Goal: Transaction & Acquisition: Purchase product/service

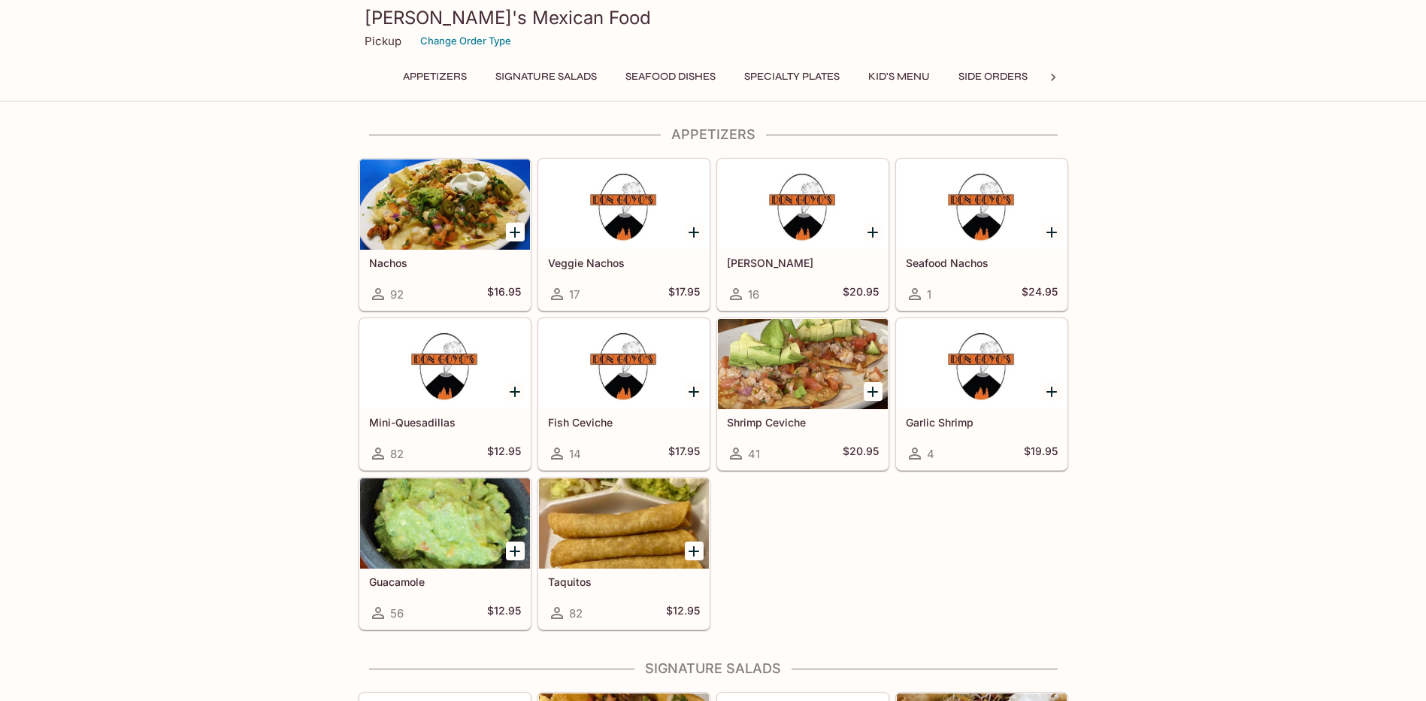
click at [571, 78] on button "Signature Salads" at bounding box center [546, 76] width 118 height 21
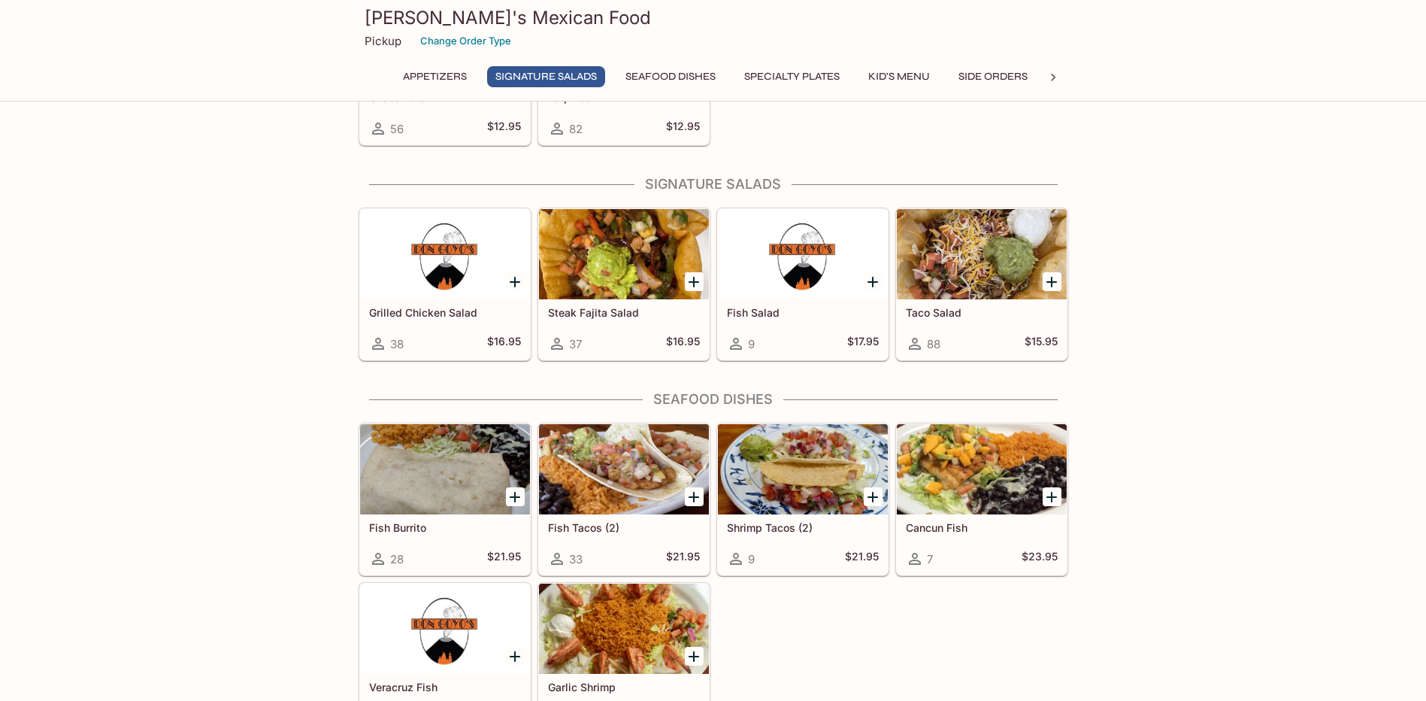
scroll to position [532, 0]
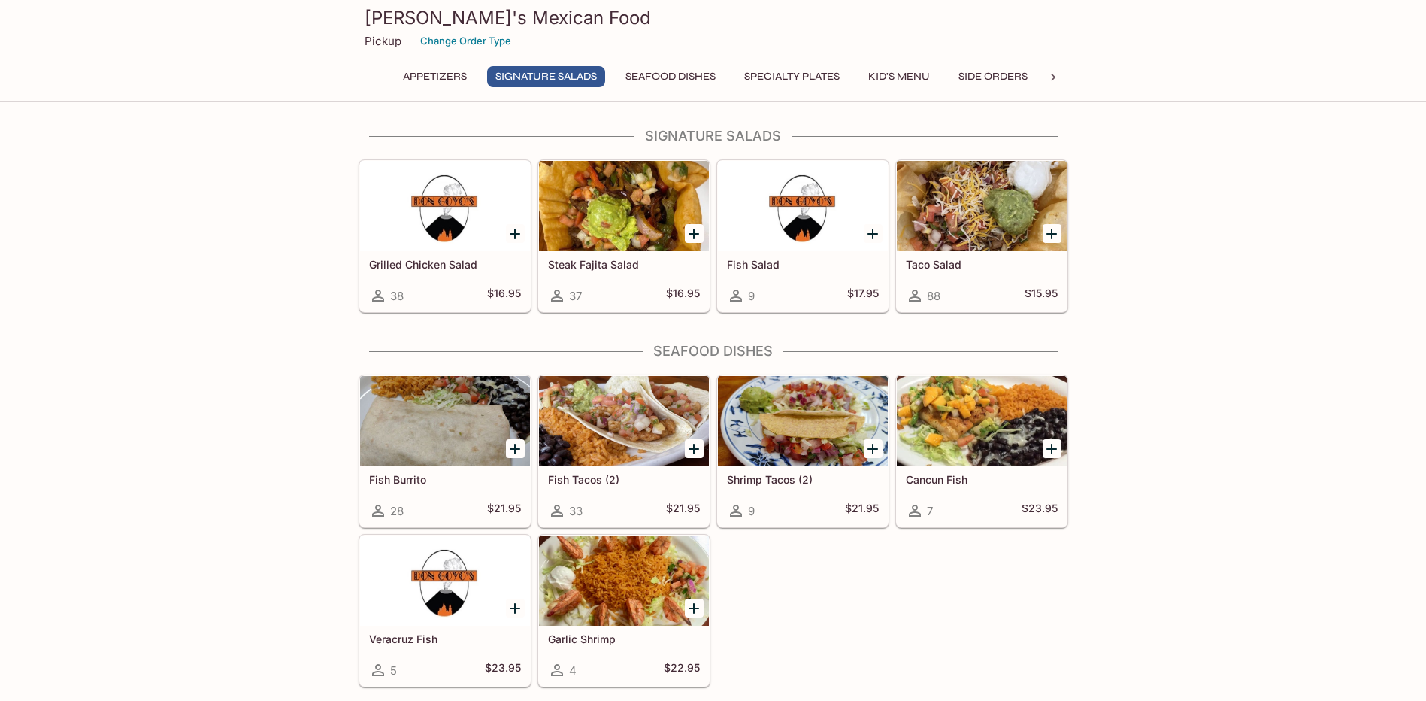
click at [1055, 78] on icon at bounding box center [1052, 77] width 15 height 15
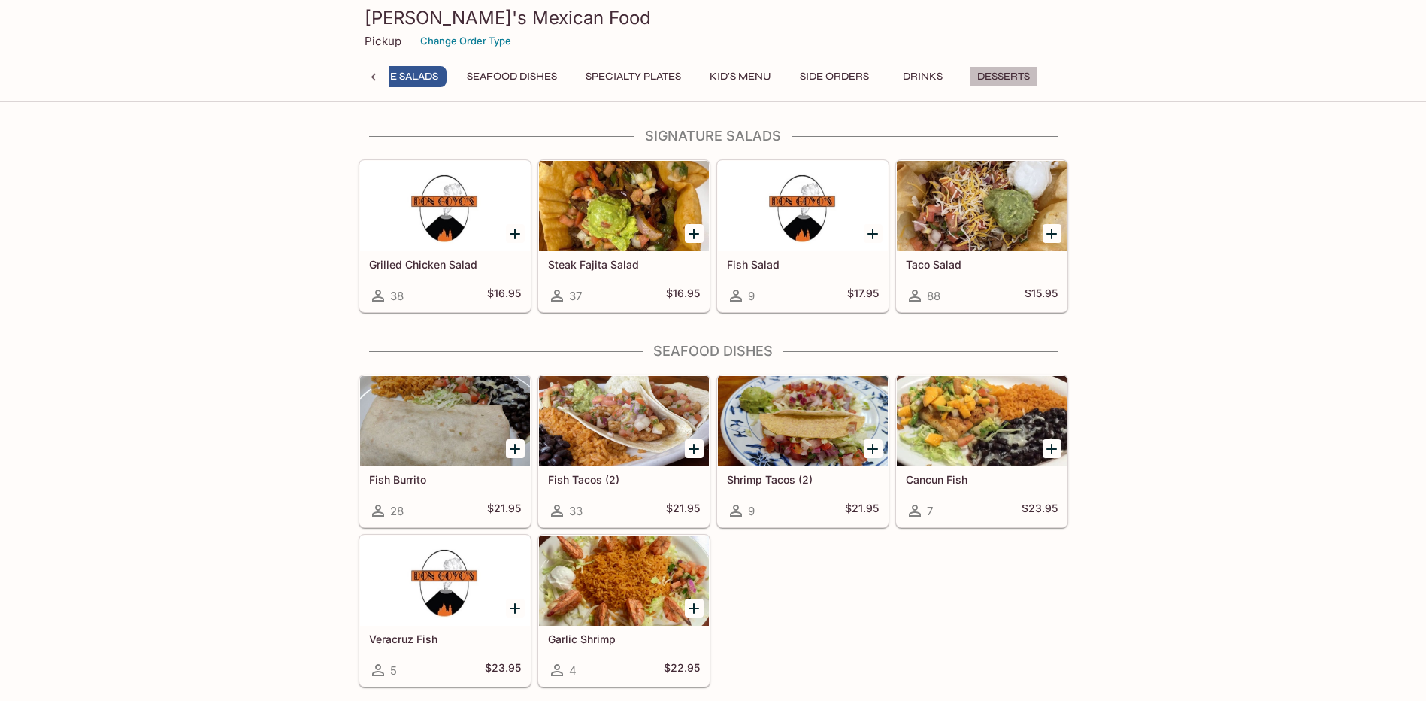
click at [1004, 75] on button "Desserts" at bounding box center [1003, 76] width 69 height 21
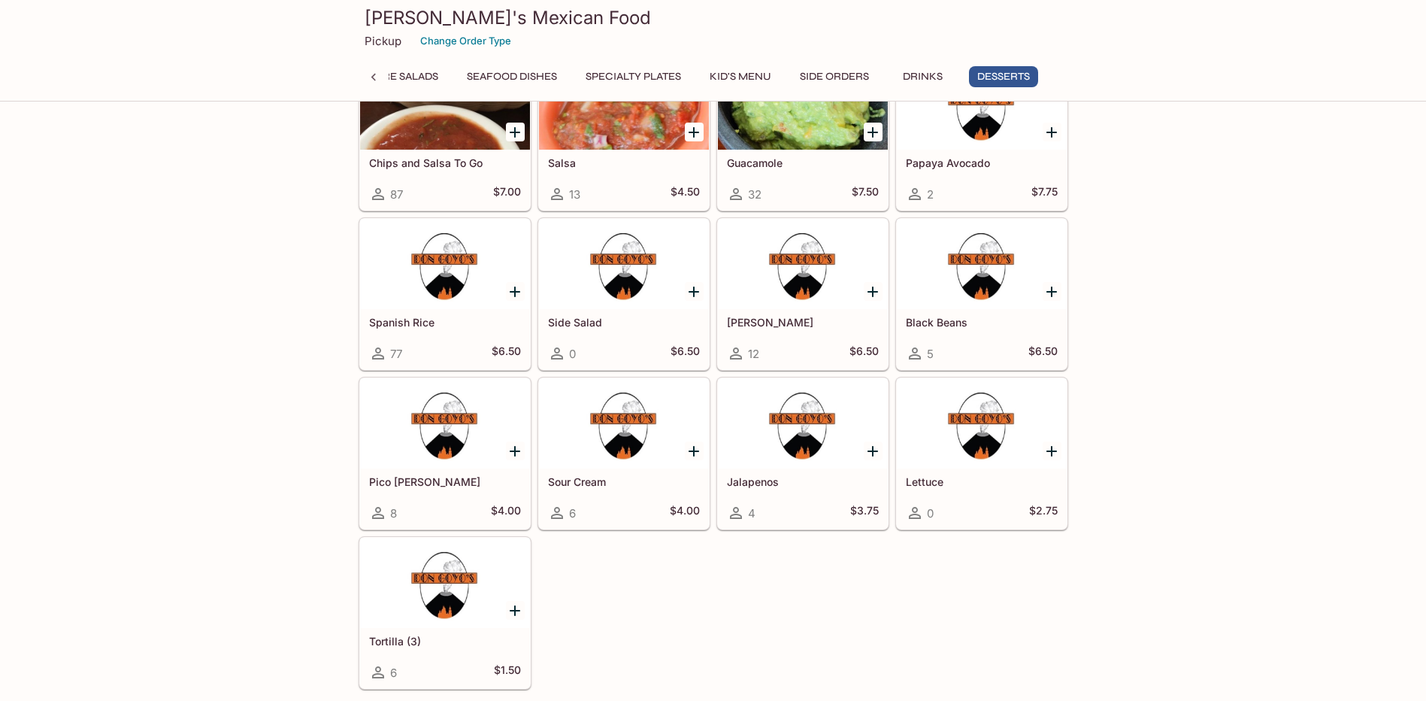
scroll to position [3027, 0]
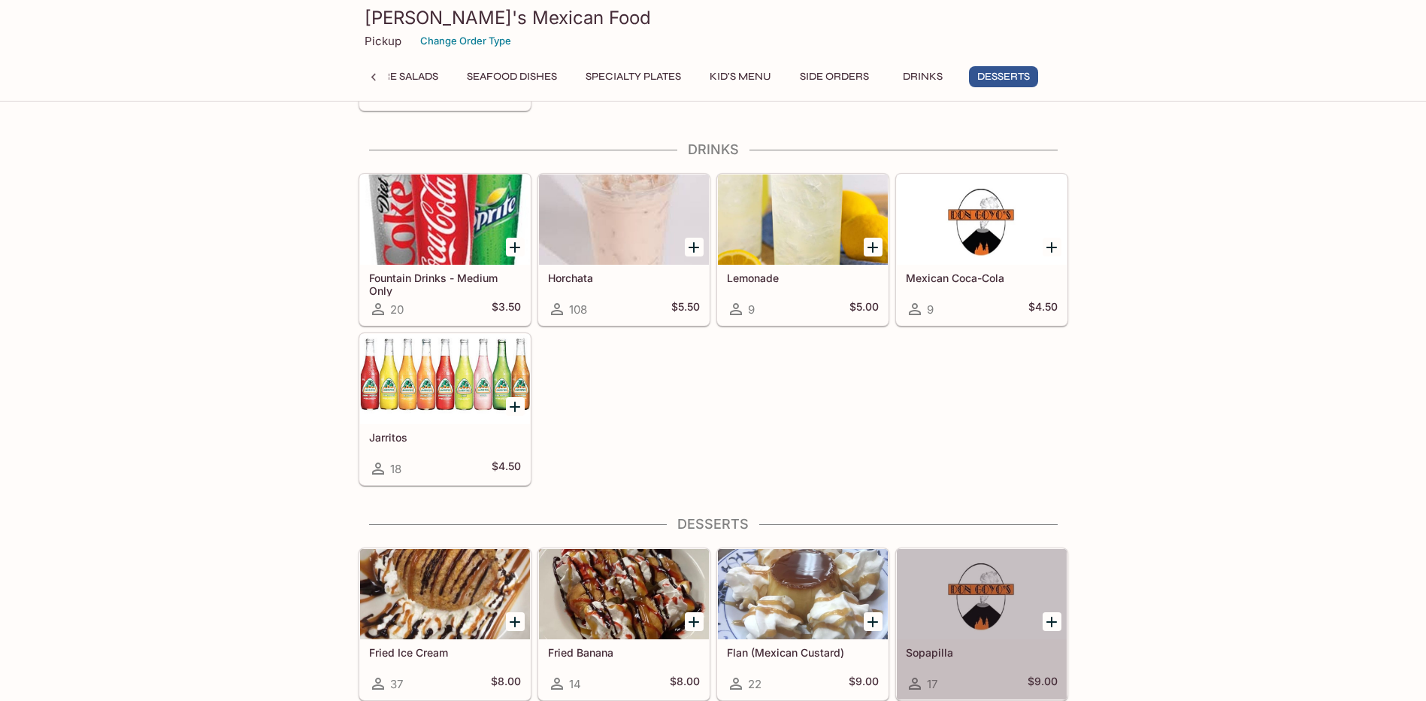
click at [986, 604] on div at bounding box center [982, 594] width 170 height 90
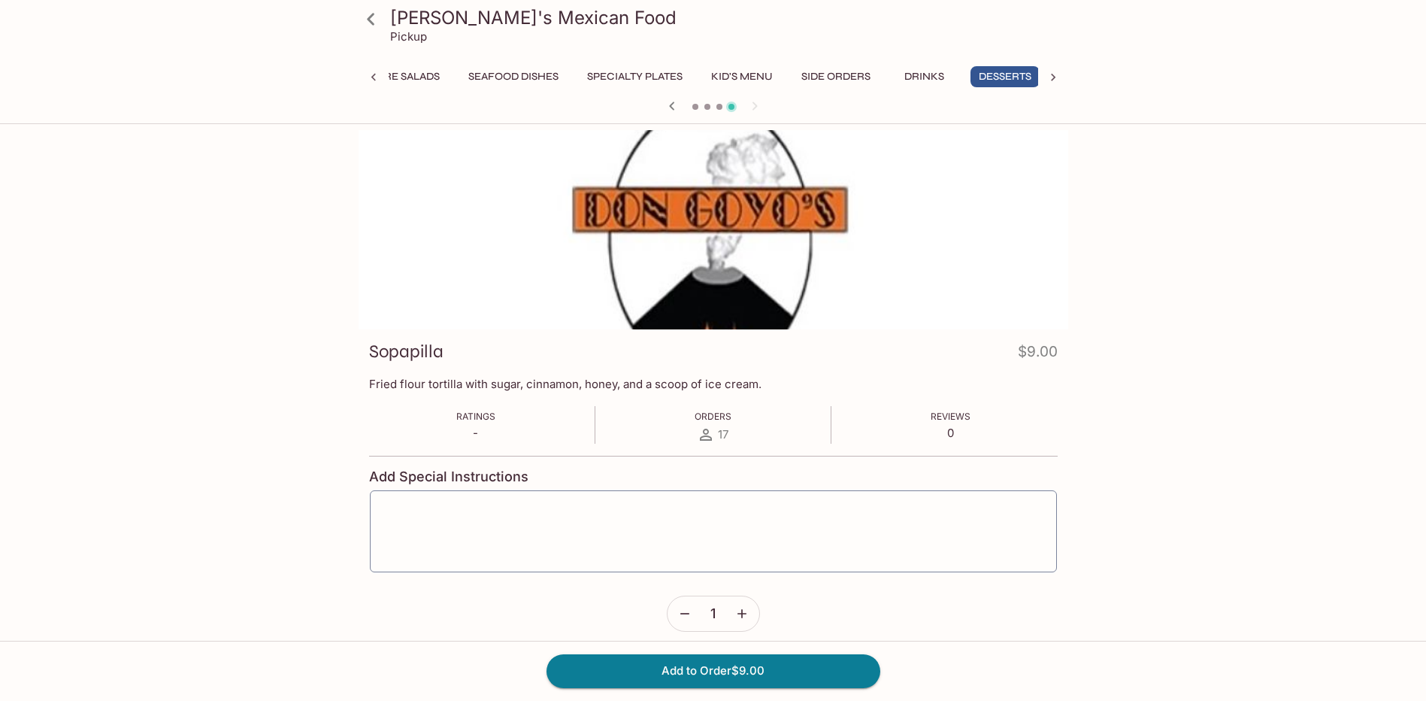
scroll to position [0, 168]
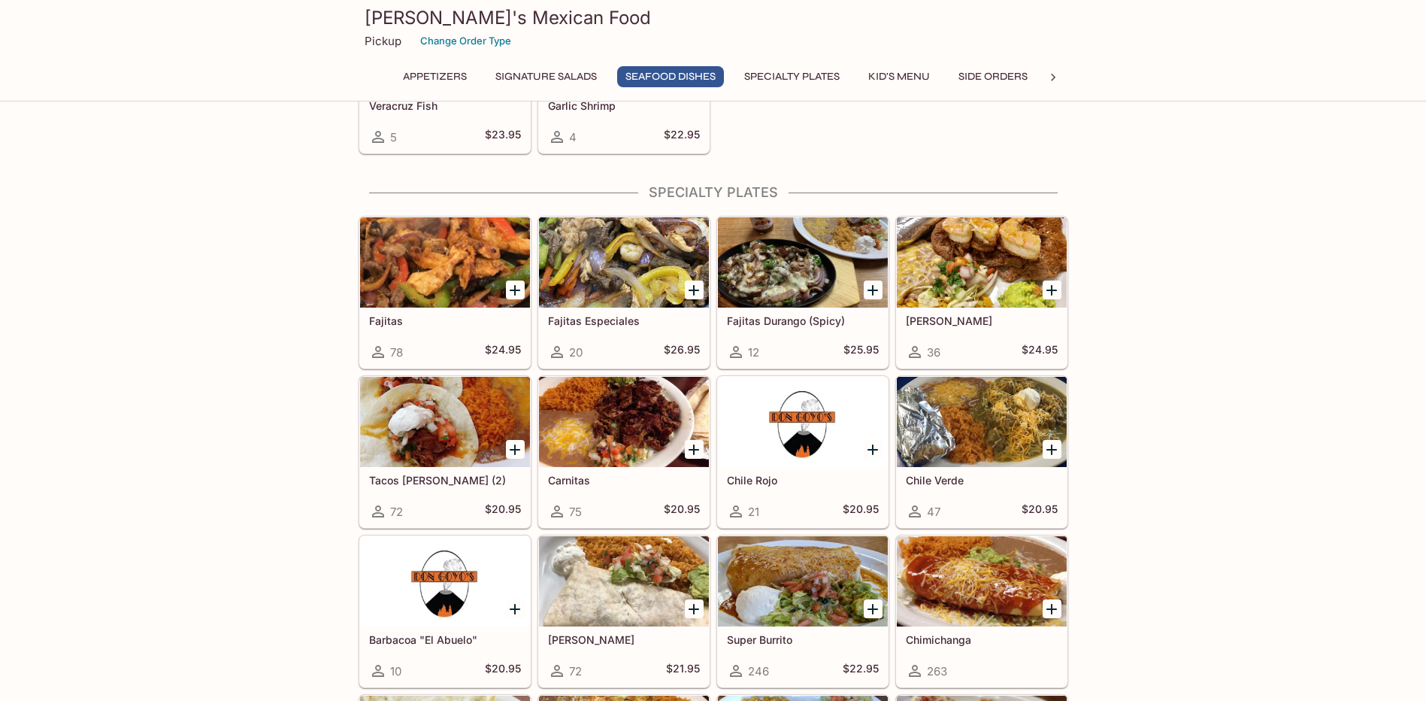
scroll to position [1066, 0]
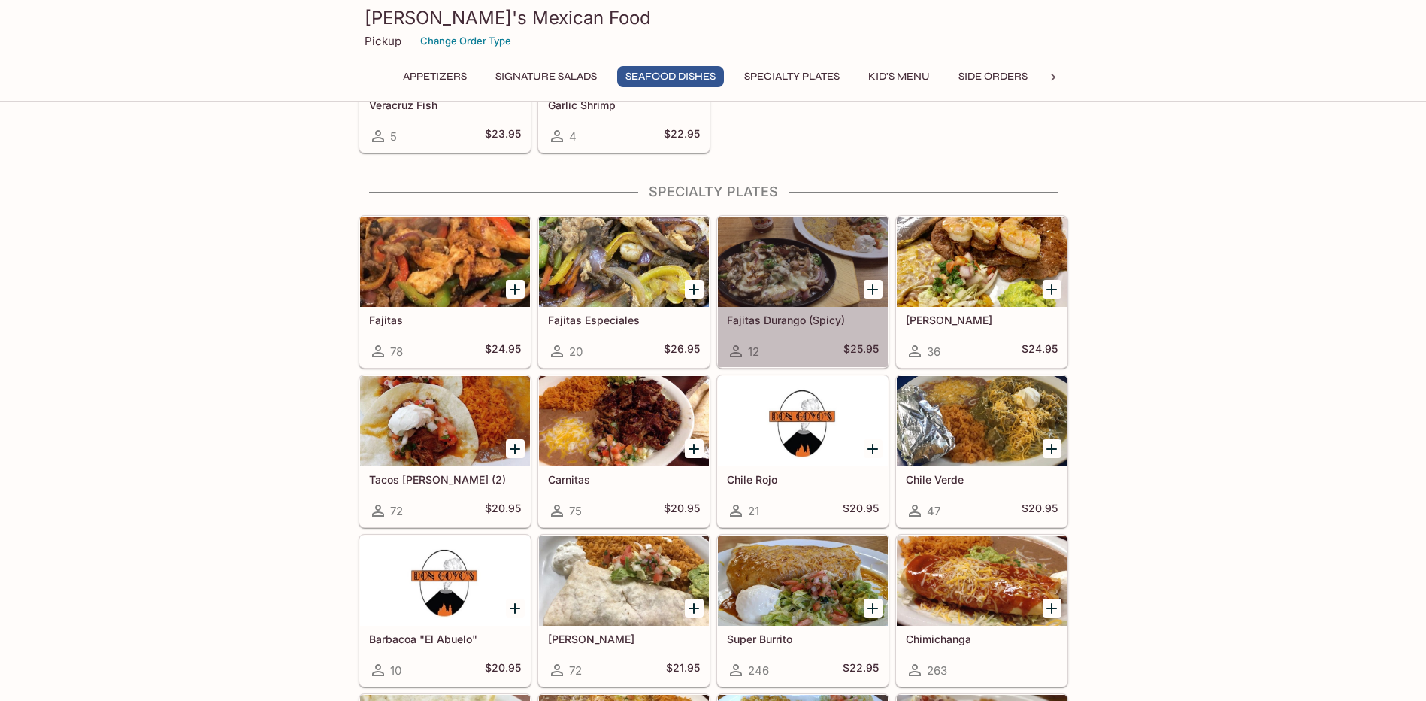
click at [781, 288] on div at bounding box center [803, 261] width 170 height 90
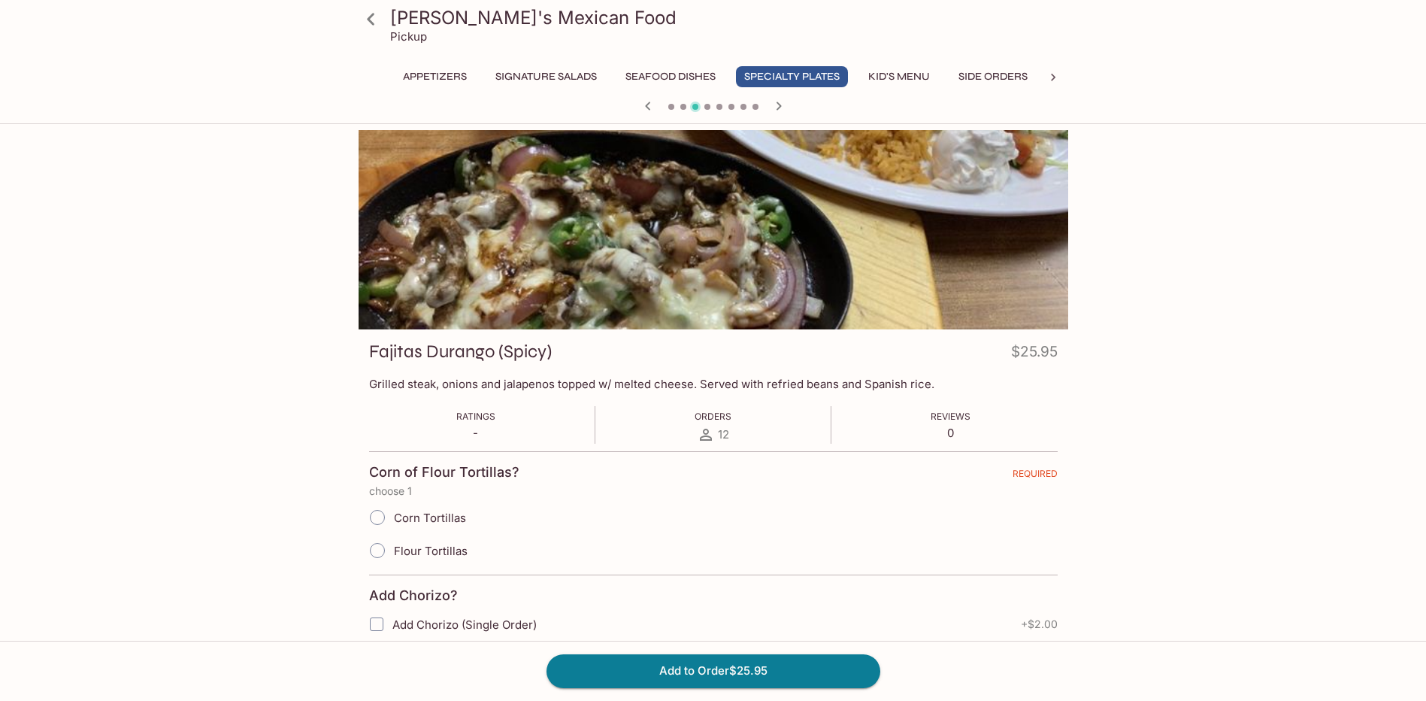
scroll to position [389, 0]
